Goal: Browse casually

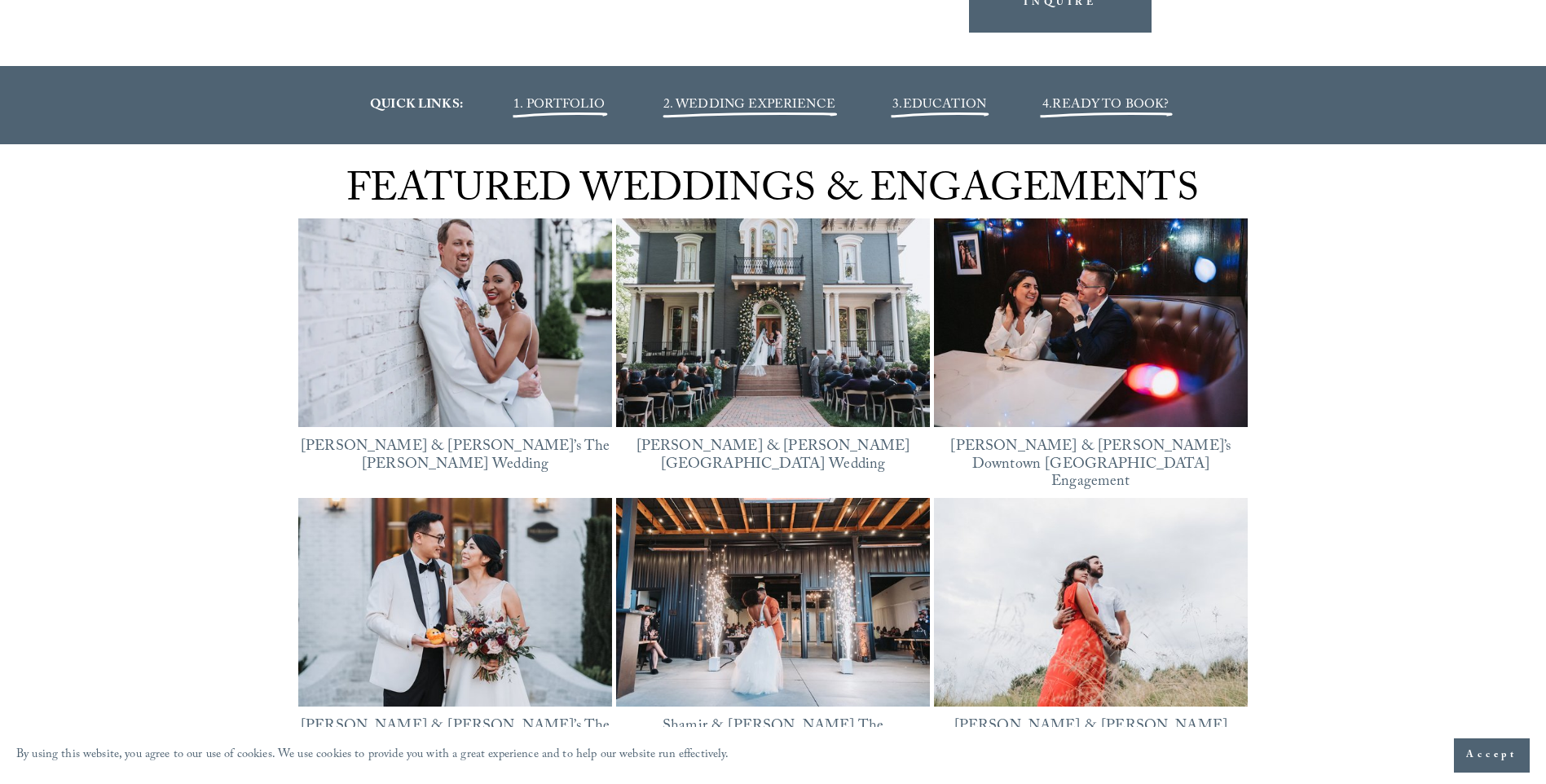
scroll to position [2363, 0]
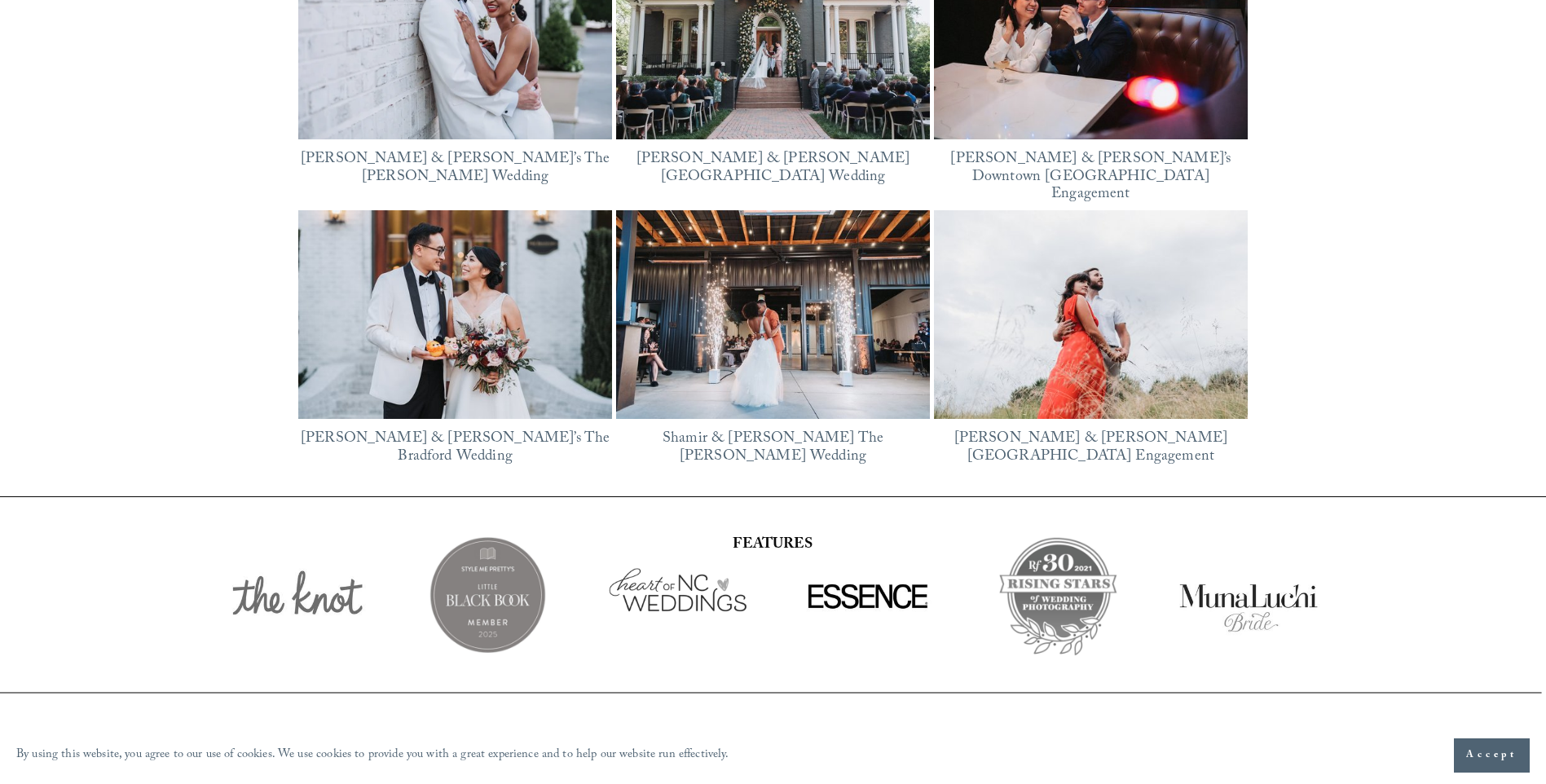
click at [778, 246] on img at bounding box center [773, 315] width 314 height 209
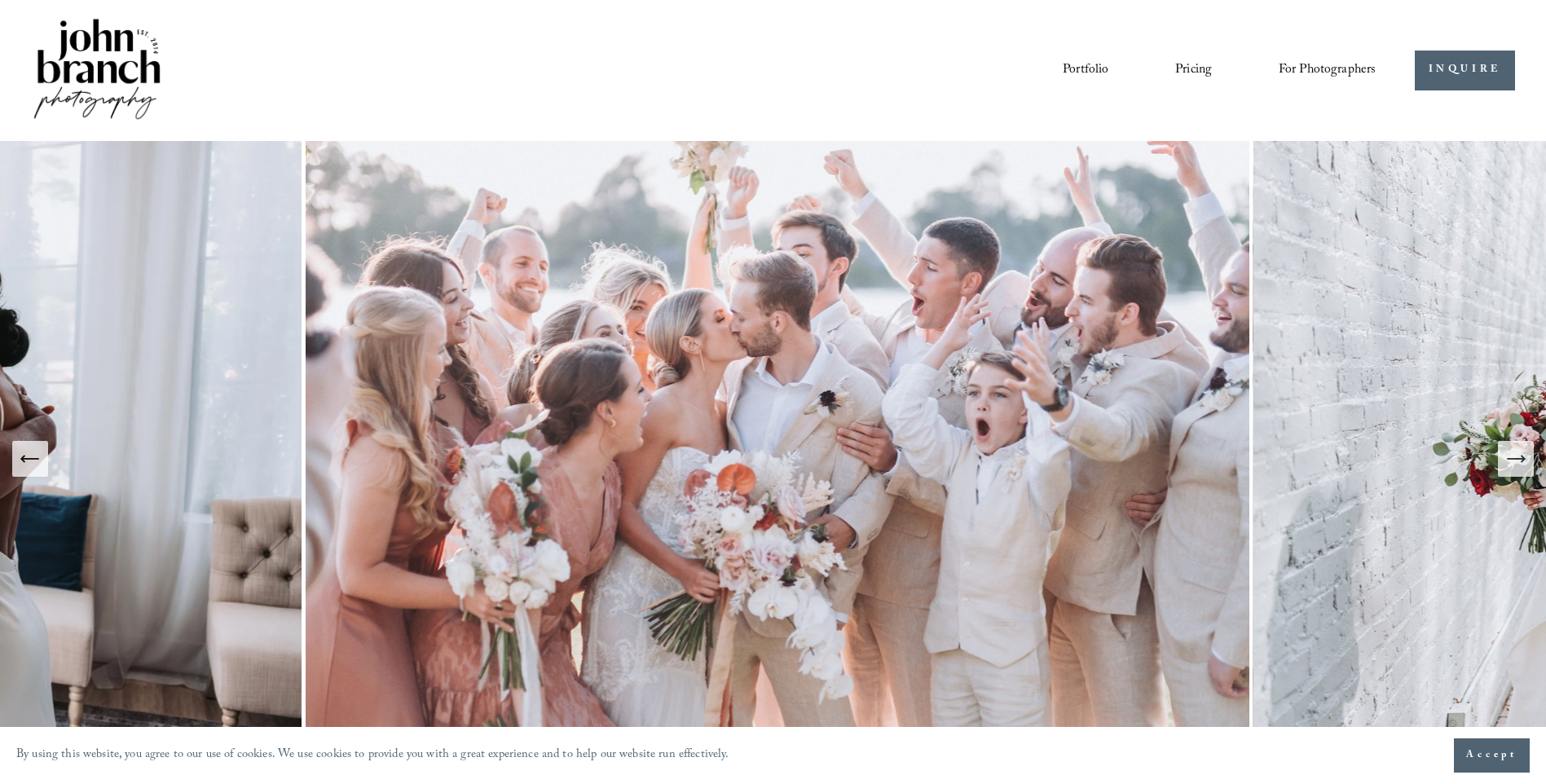
click at [1099, 54] on div "Portfolio Pricing For Photographers Presets Education Courses" at bounding box center [703, 70] width 1345 height 110
click at [1083, 69] on link "Portfolio" at bounding box center [1085, 70] width 46 height 28
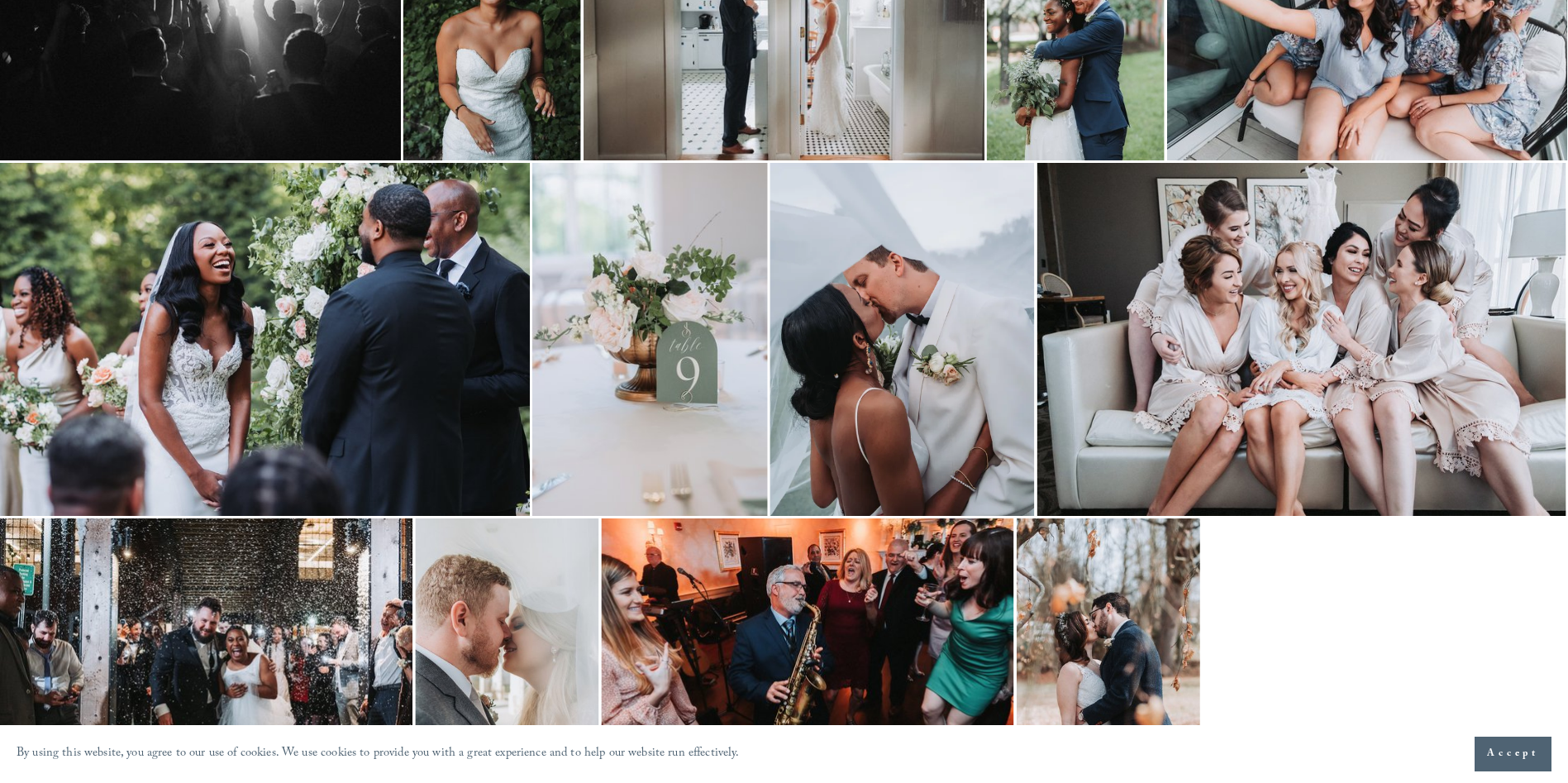
scroll to position [744, 0]
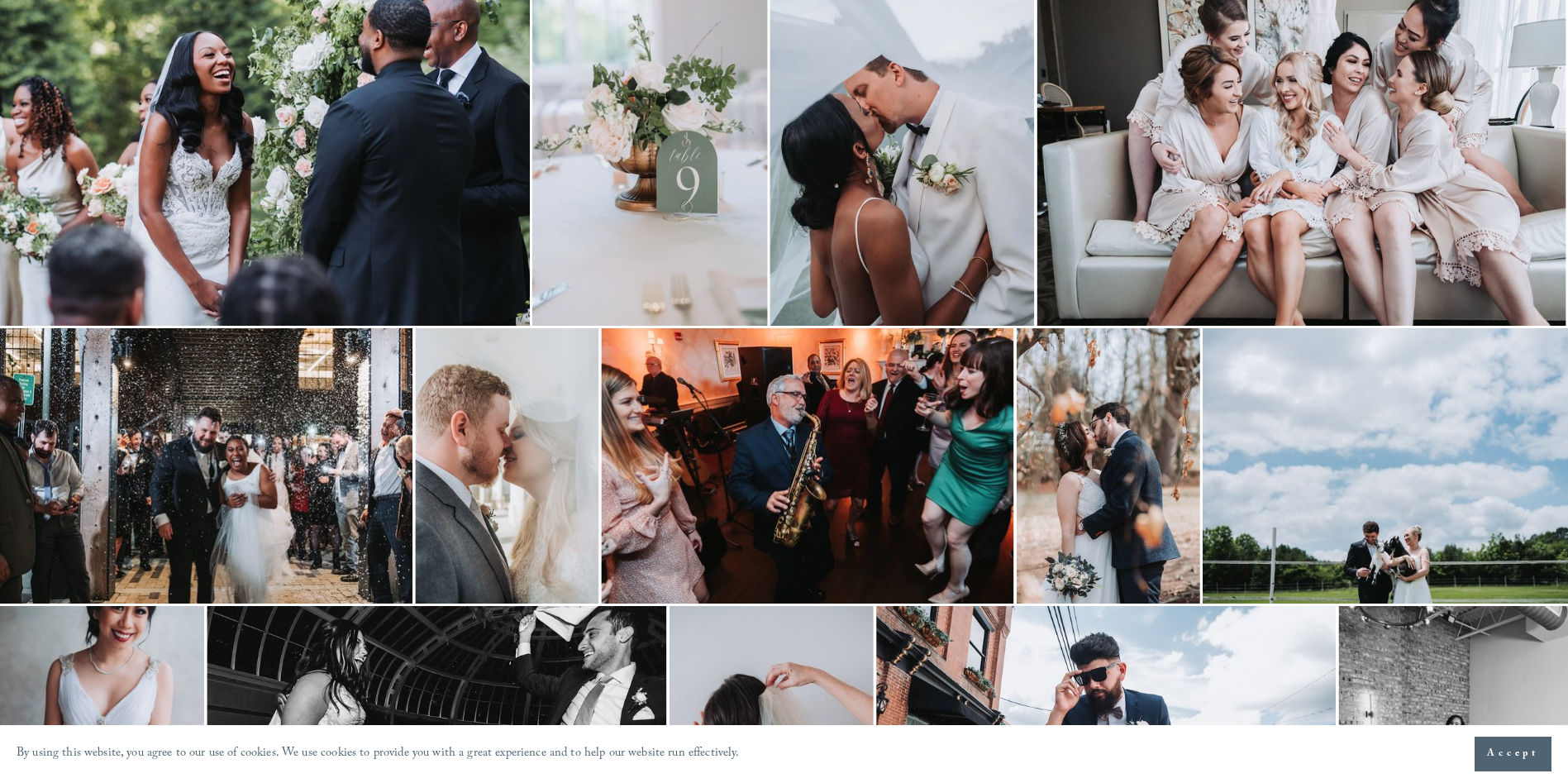
click at [1344, 163] on img at bounding box center [1301, 149] width 528 height 353
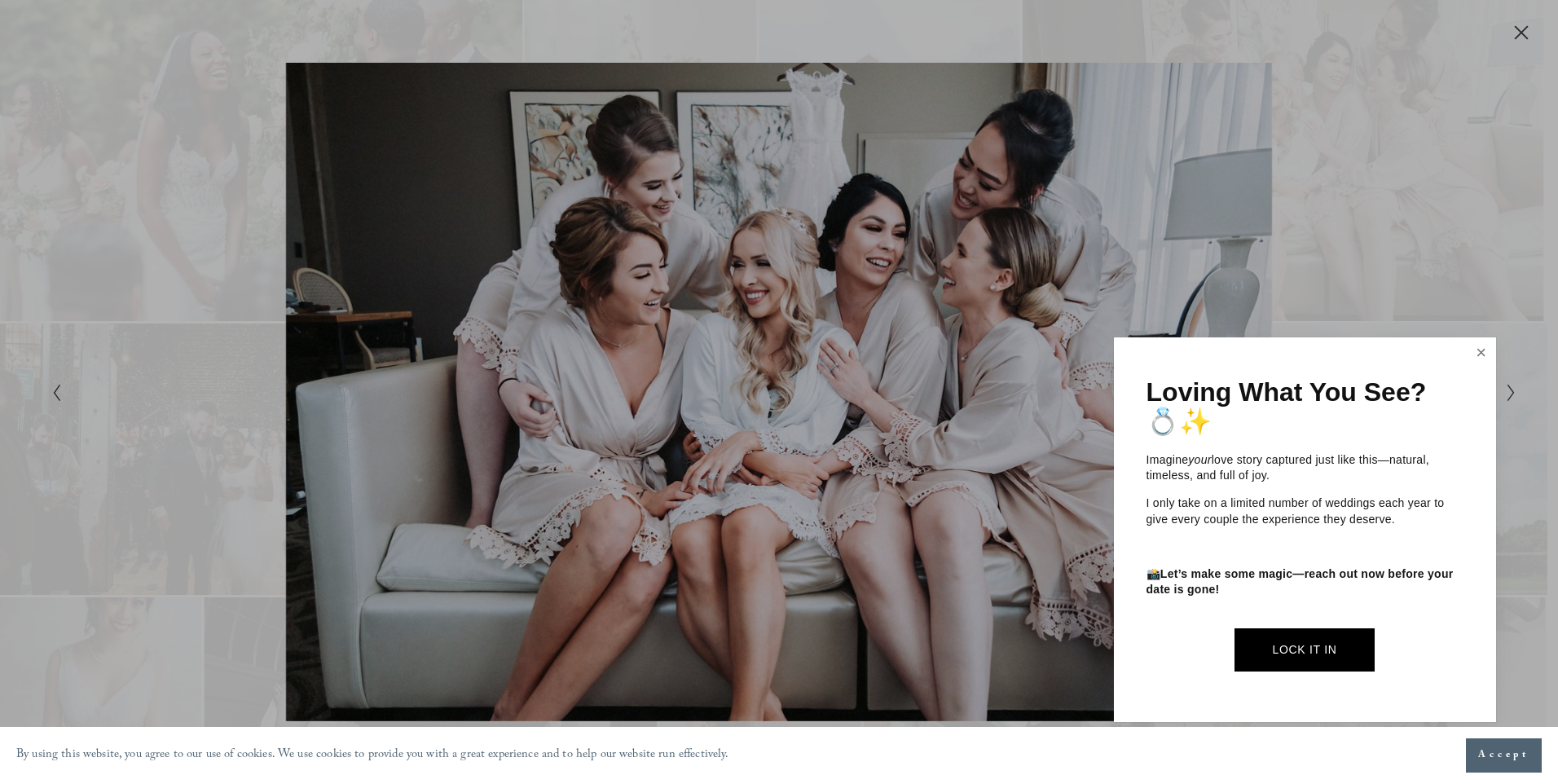
click at [1481, 351] on link "Close" at bounding box center [1482, 352] width 25 height 26
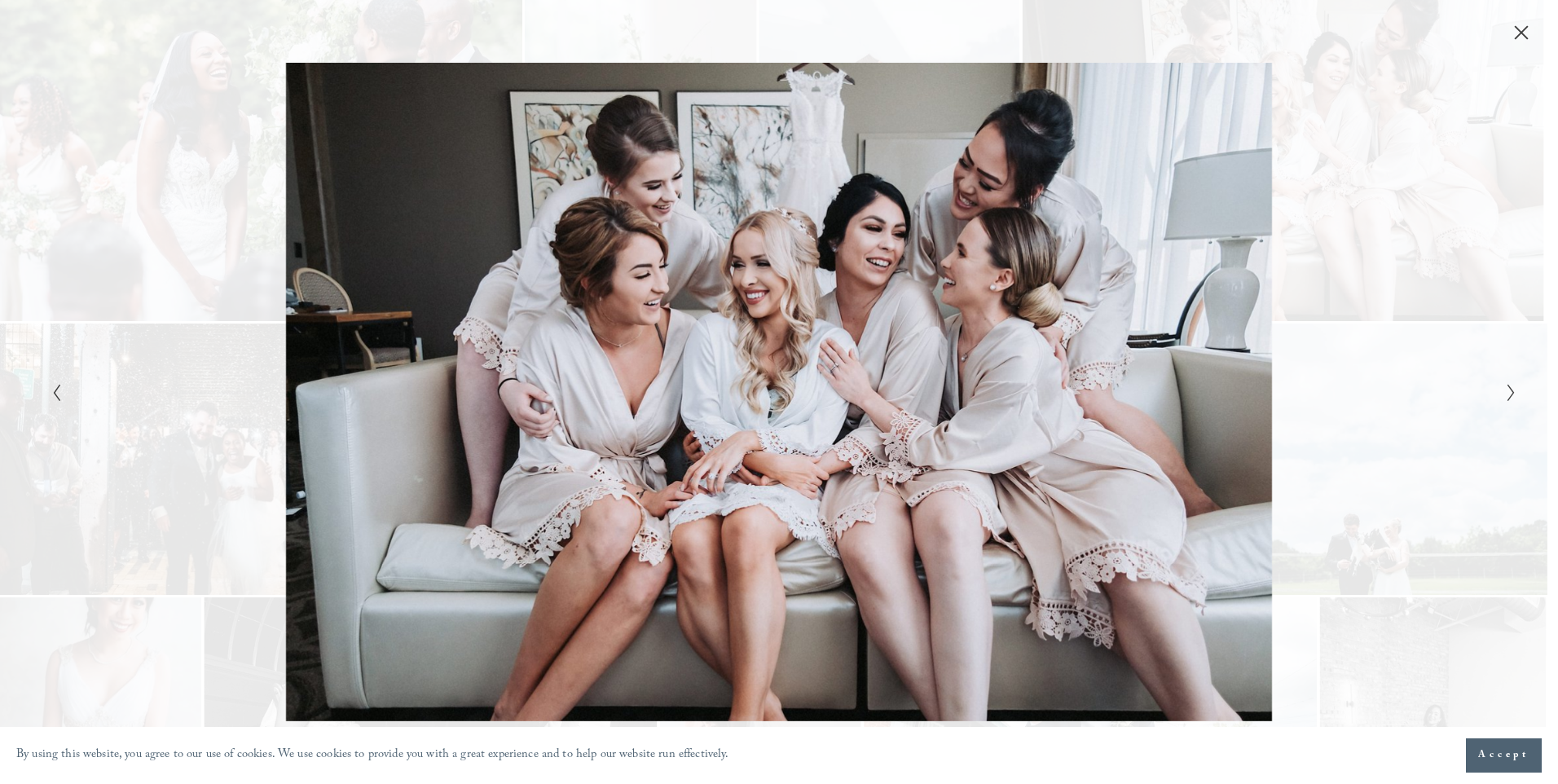
click at [1524, 386] on div "Gallery" at bounding box center [779, 392] width 1558 height 784
click at [1515, 400] on icon "Next Slide" at bounding box center [1511, 393] width 11 height 19
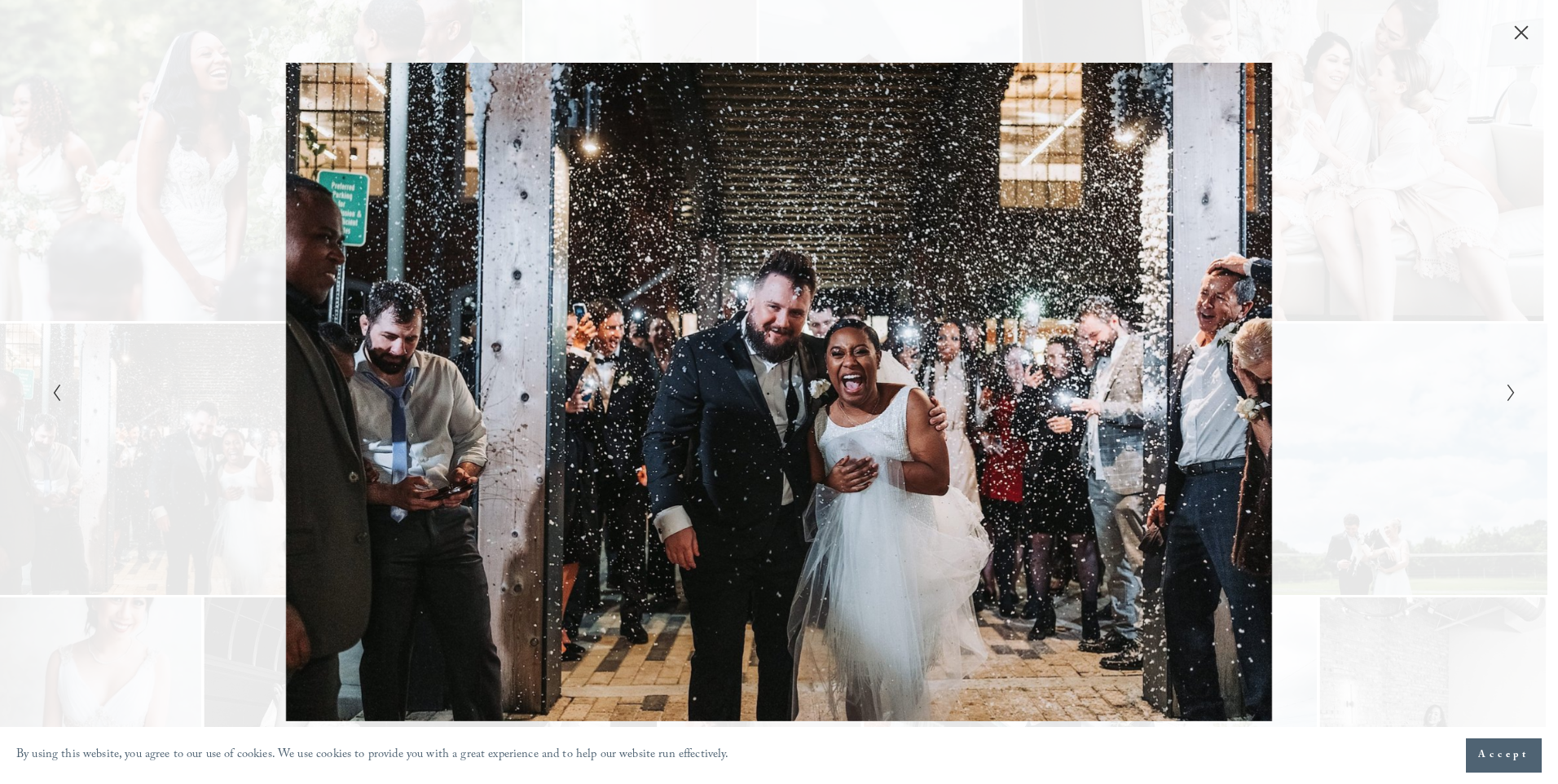
click at [1515, 400] on icon "Next Slide" at bounding box center [1511, 393] width 11 height 19
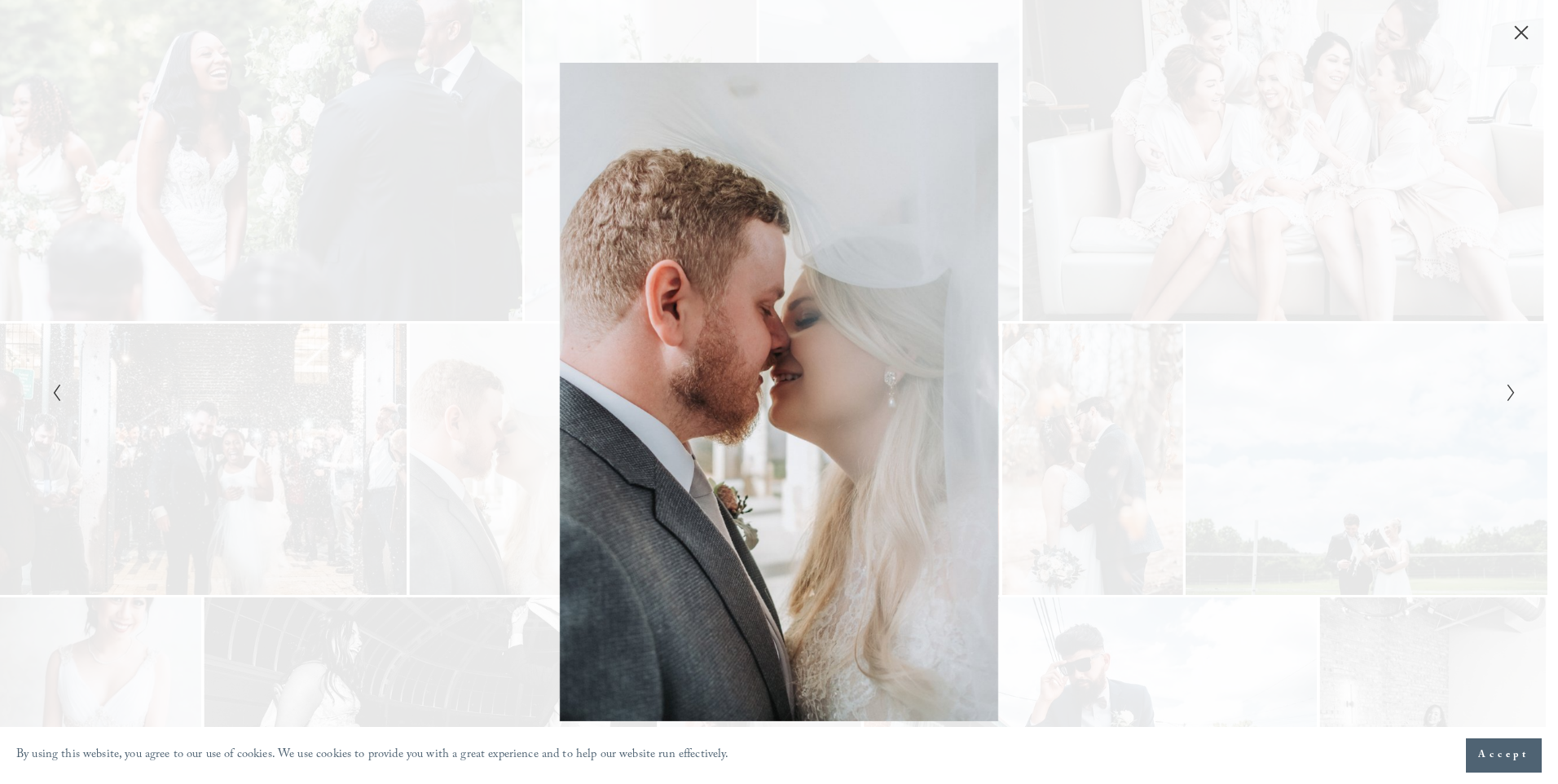
click at [1515, 400] on icon "Next Slide" at bounding box center [1511, 393] width 11 height 19
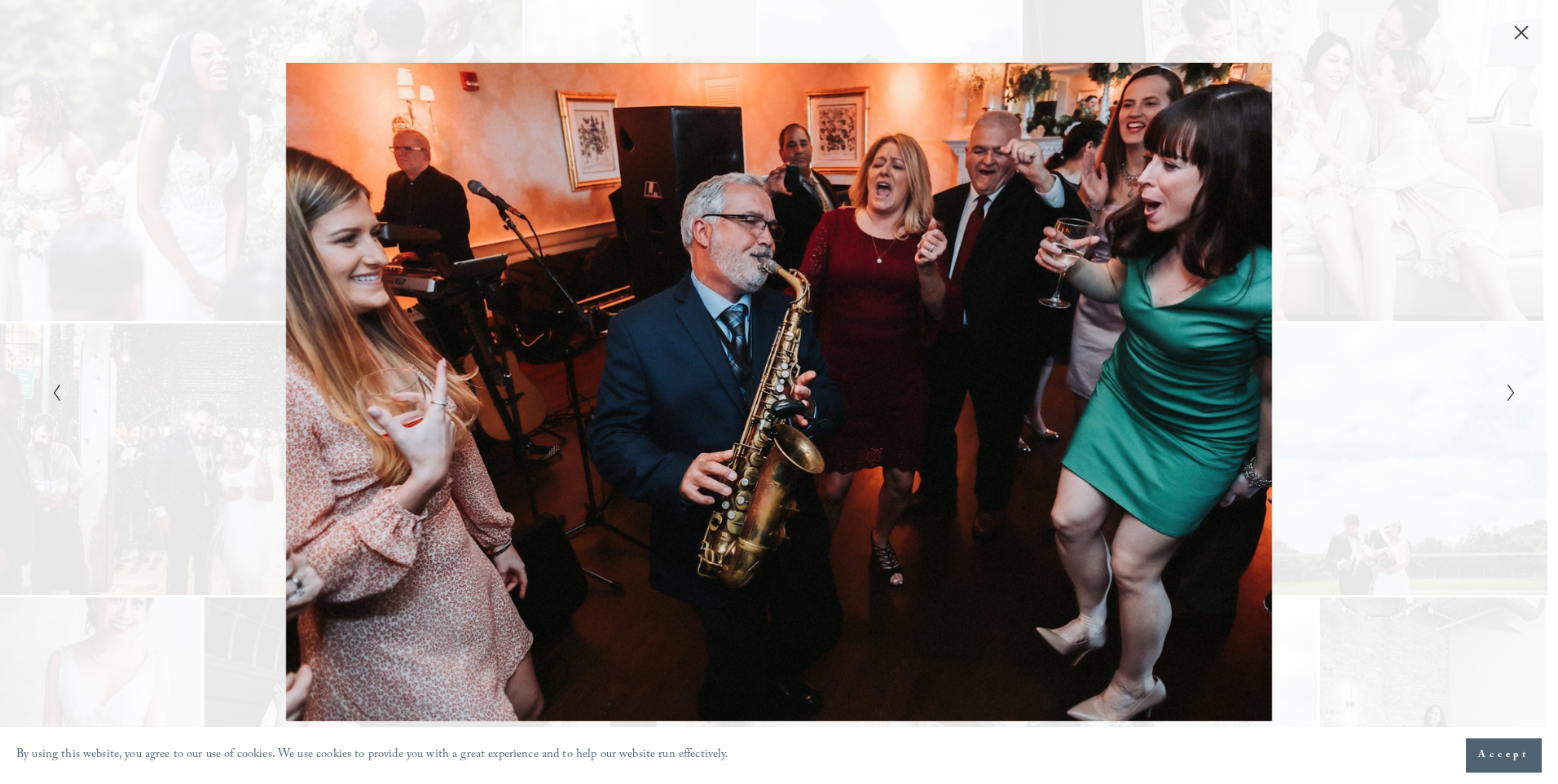
click at [1515, 400] on icon "Next Slide" at bounding box center [1511, 393] width 11 height 19
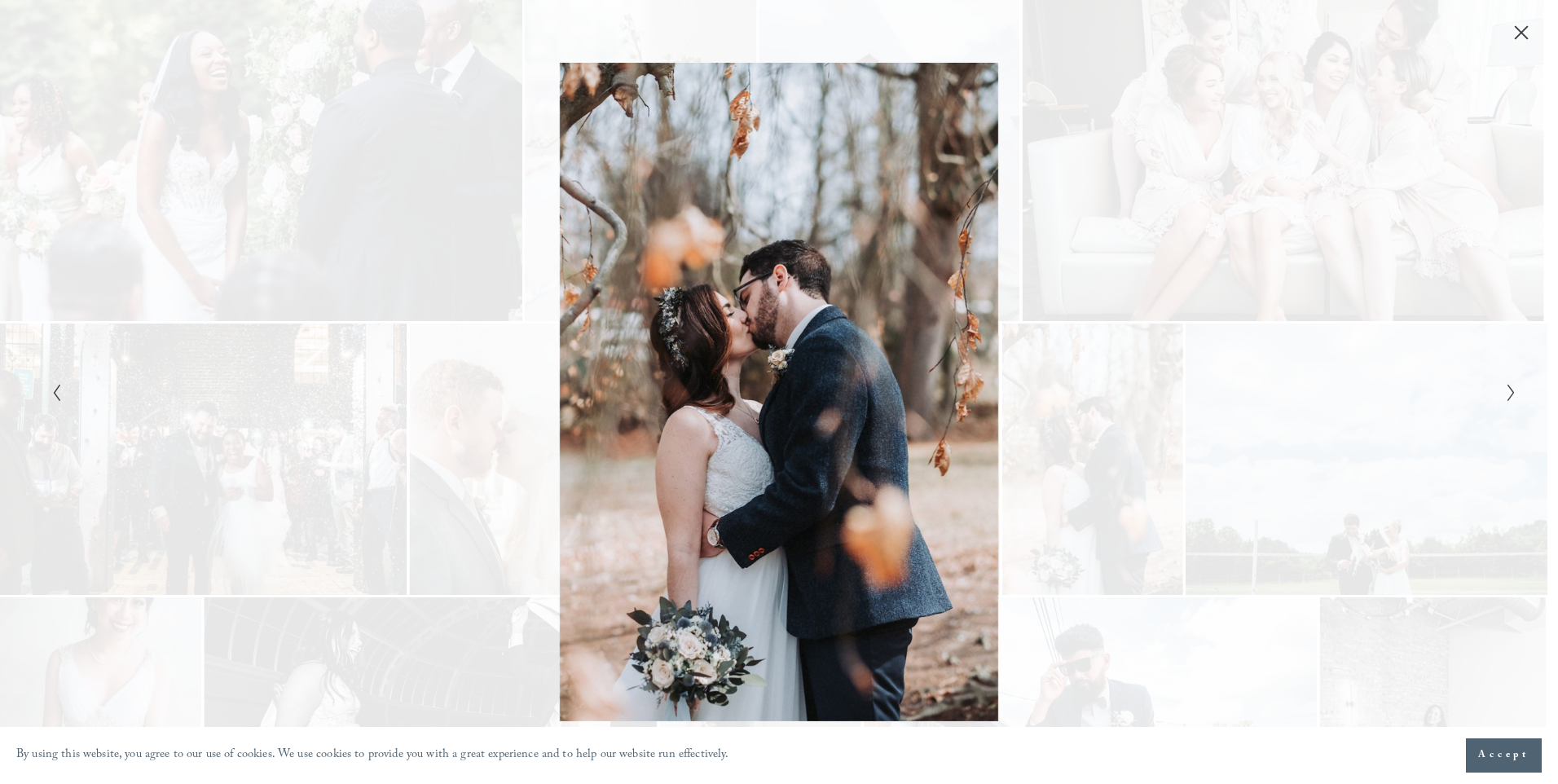
click at [1515, 400] on icon "Next Slide" at bounding box center [1511, 393] width 11 height 19
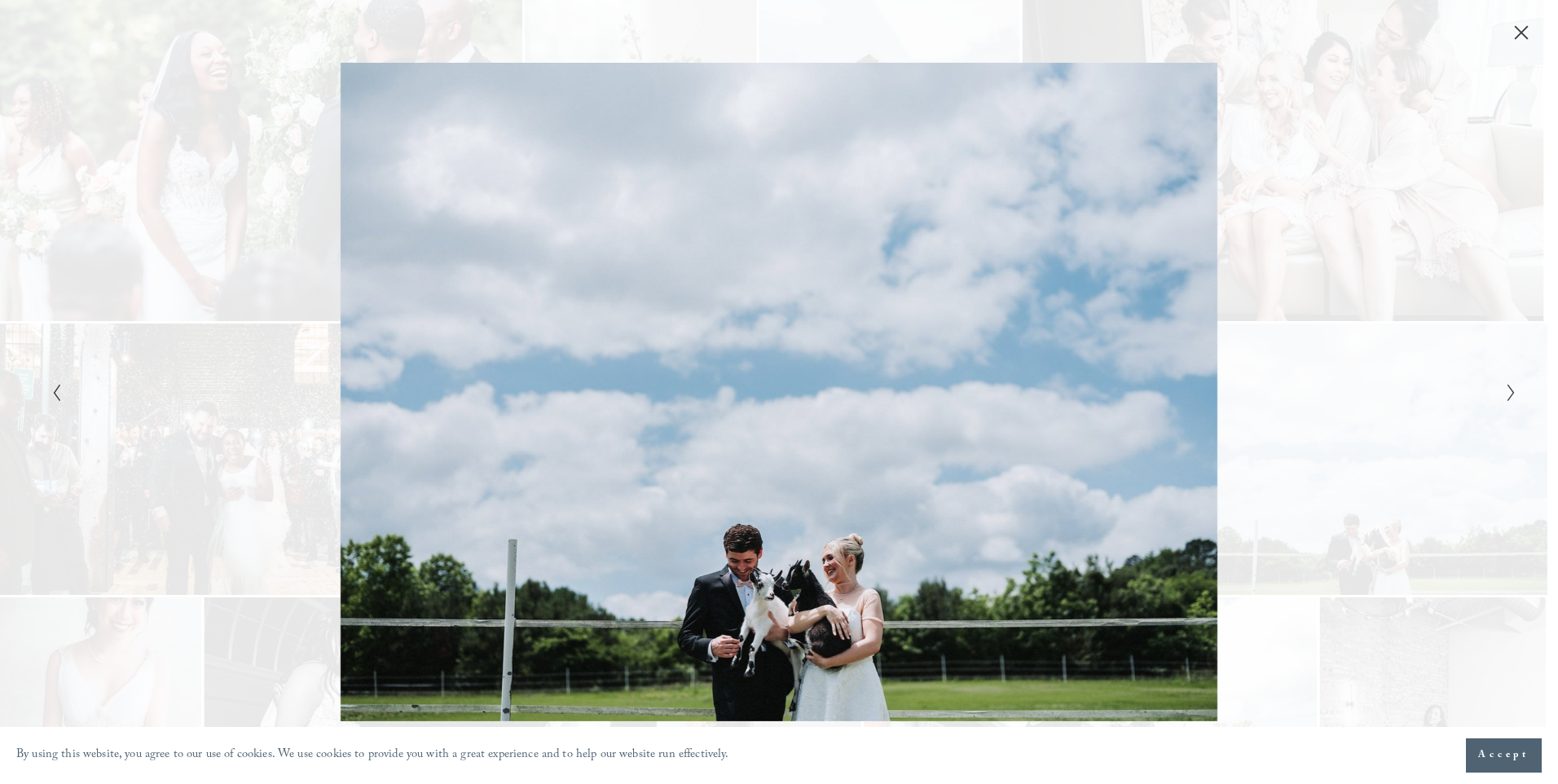
click at [1516, 32] on icon "Close" at bounding box center [1522, 33] width 16 height 16
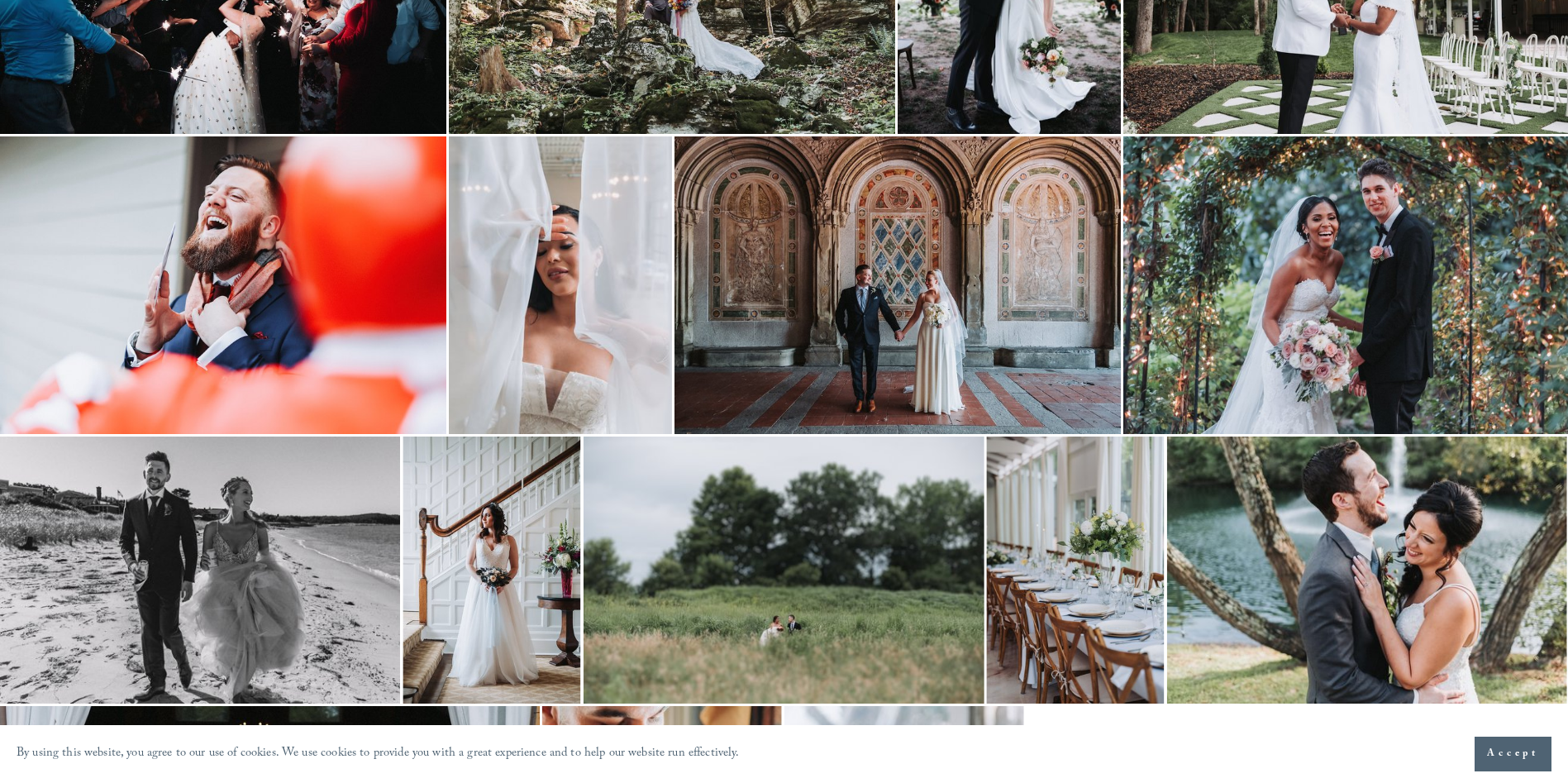
scroll to position [2728, 0]
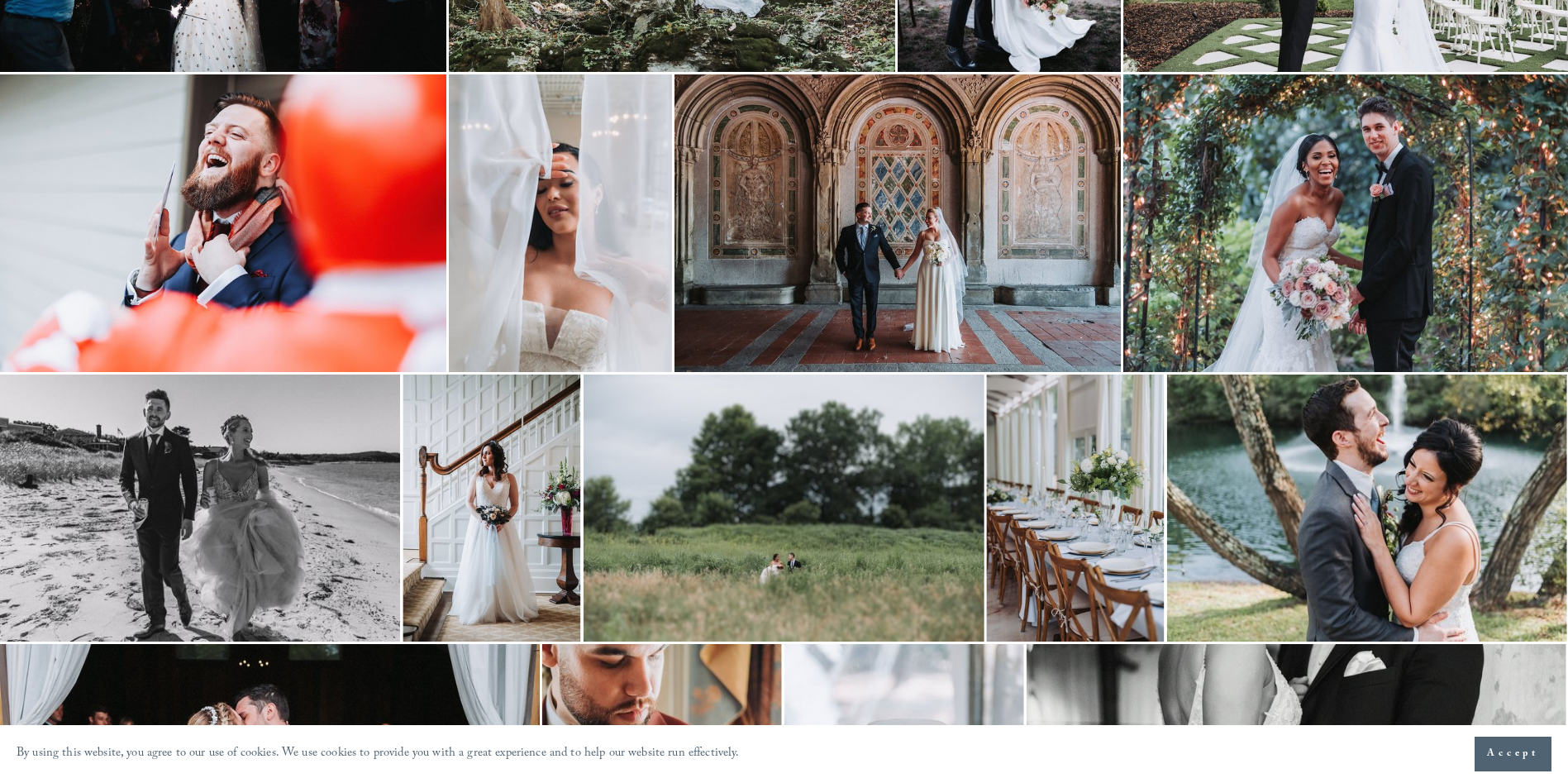
click at [946, 252] on img at bounding box center [897, 223] width 446 height 298
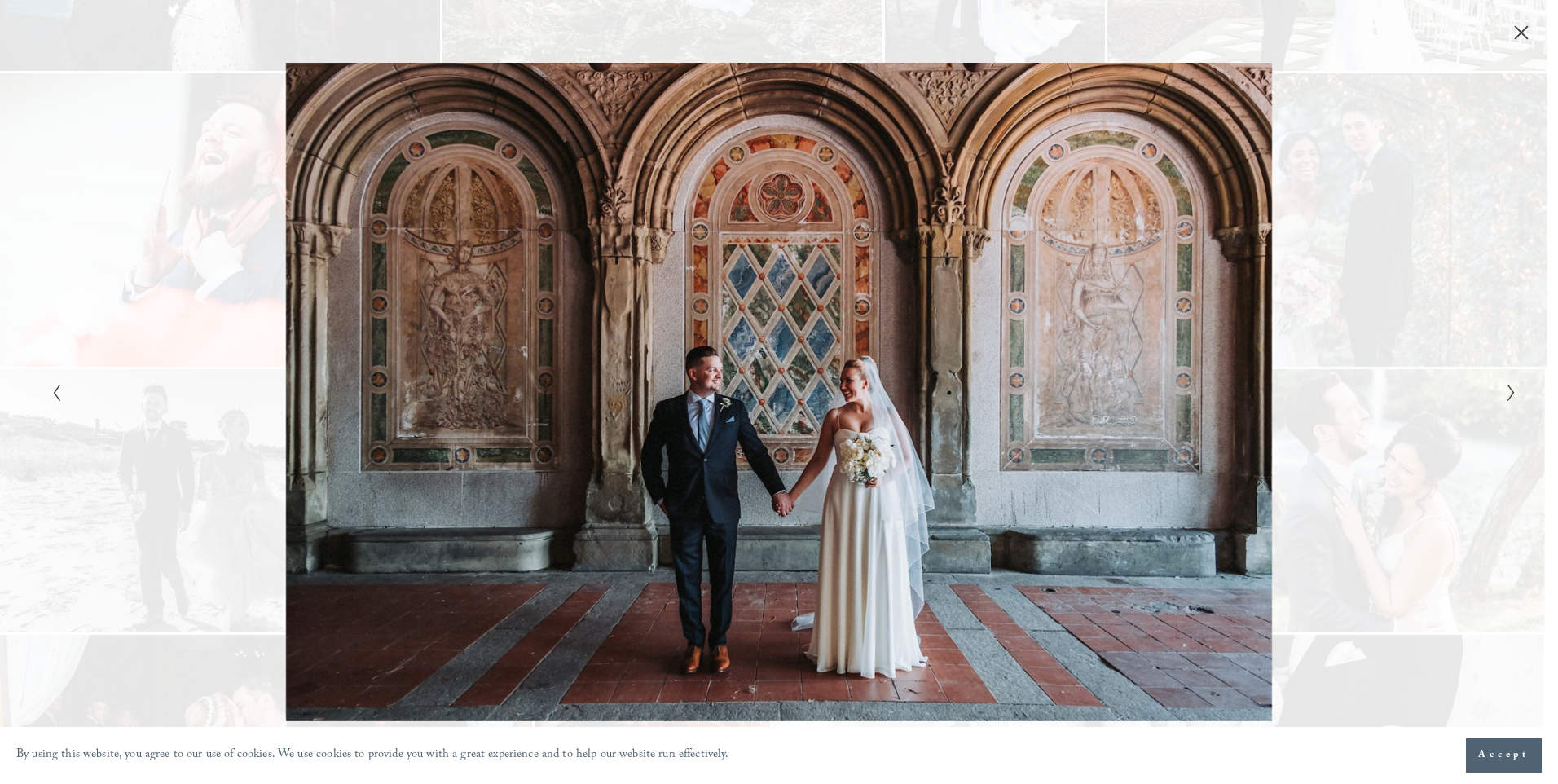
click at [1530, 28] on icon "Close" at bounding box center [1522, 33] width 16 height 16
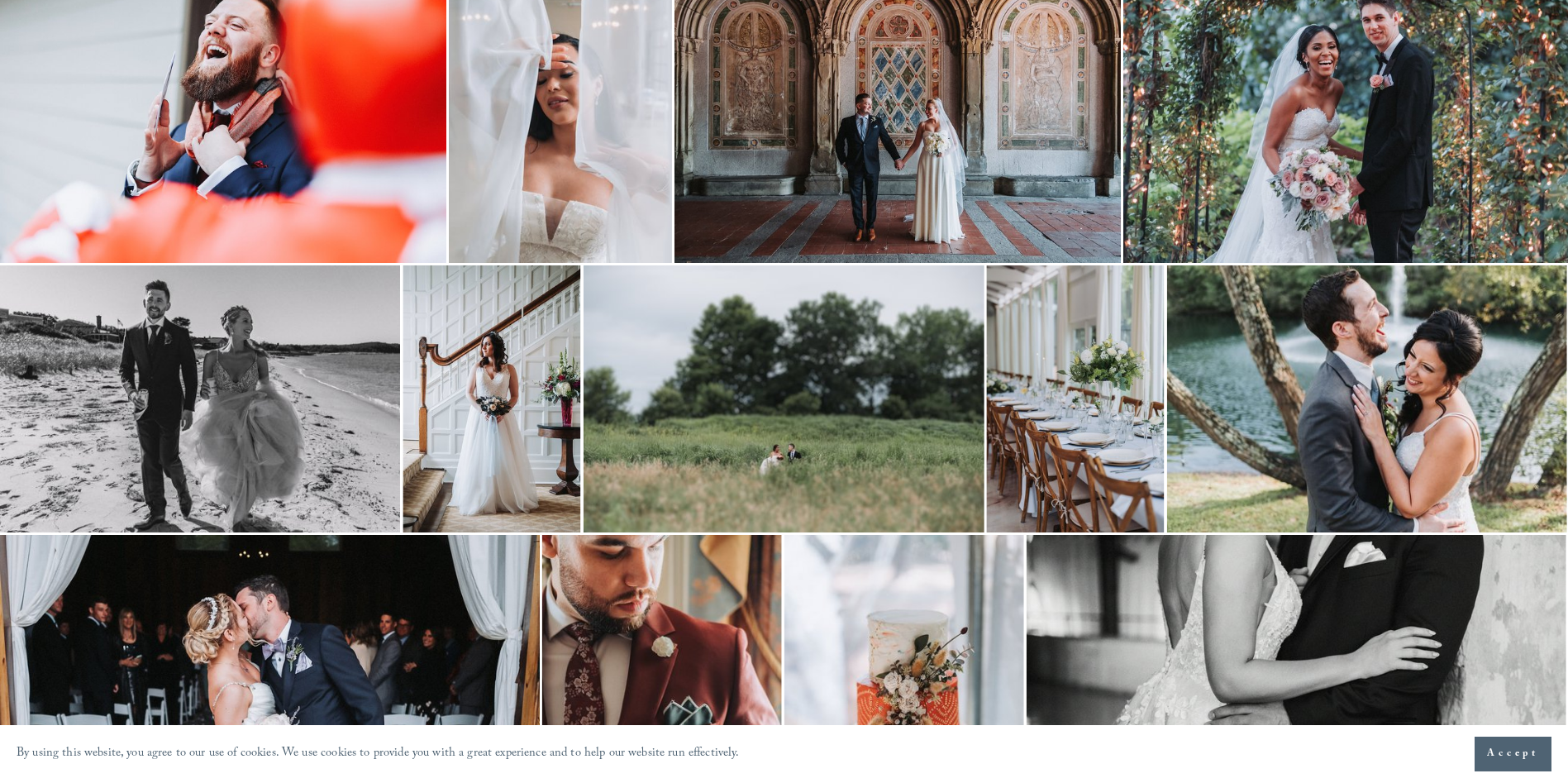
scroll to position [3293, 0]
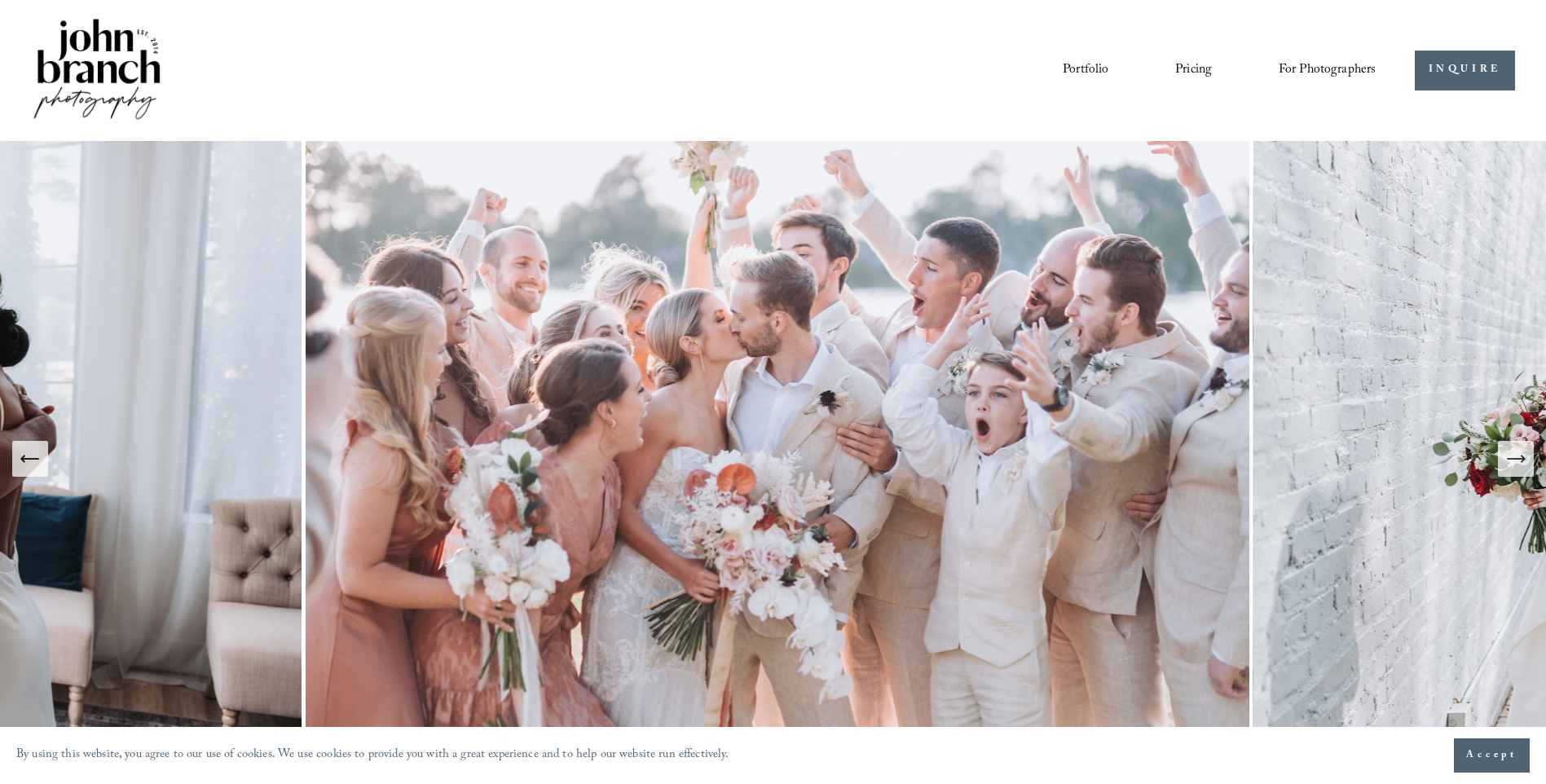
click at [1349, 76] on span "For Photographers" at bounding box center [1327, 71] width 98 height 25
click at [1177, 75] on link "Pricing" at bounding box center [1193, 70] width 36 height 28
